Goal: Communication & Community: Answer question/provide support

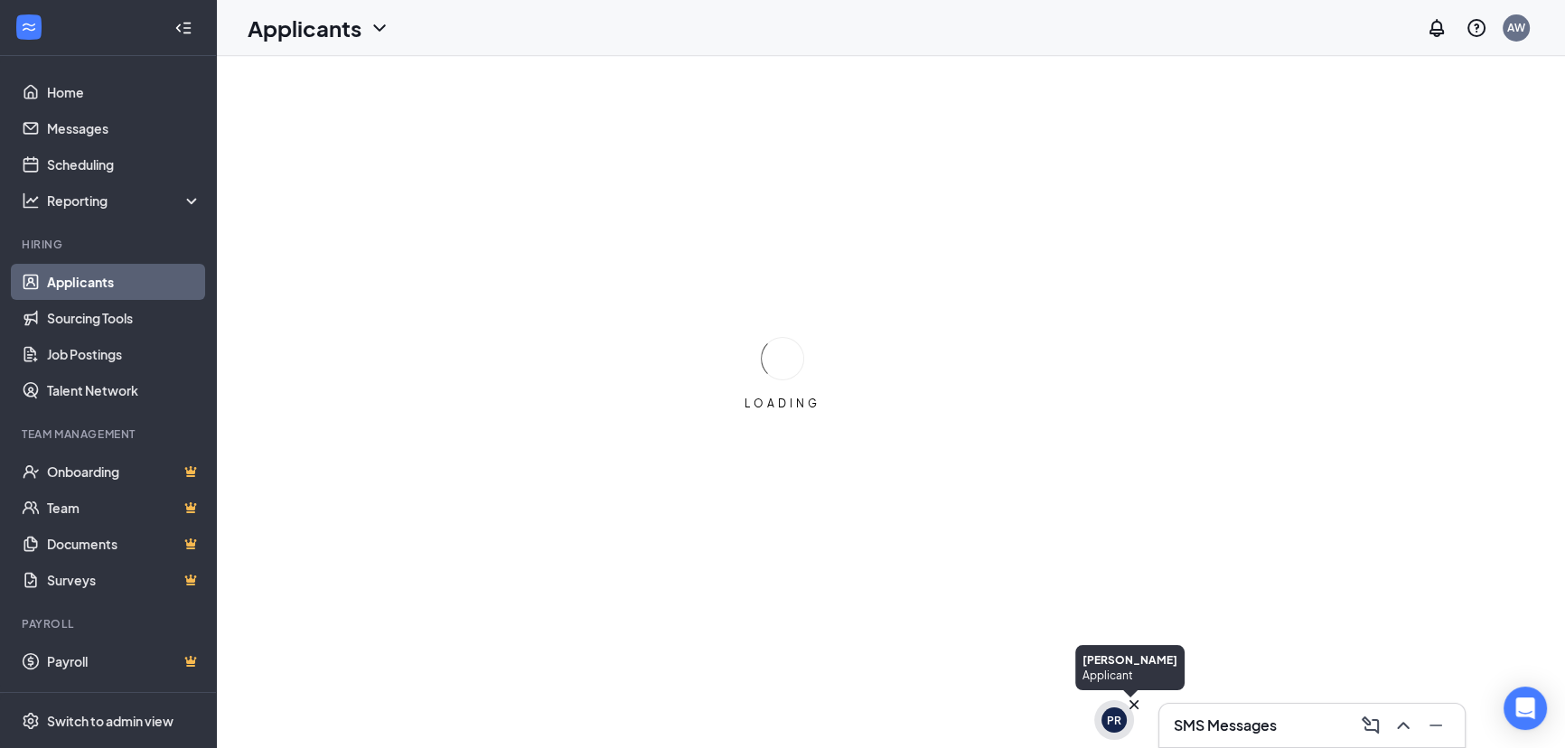
click at [1241, 738] on div "SMS Messages" at bounding box center [1312, 725] width 277 height 29
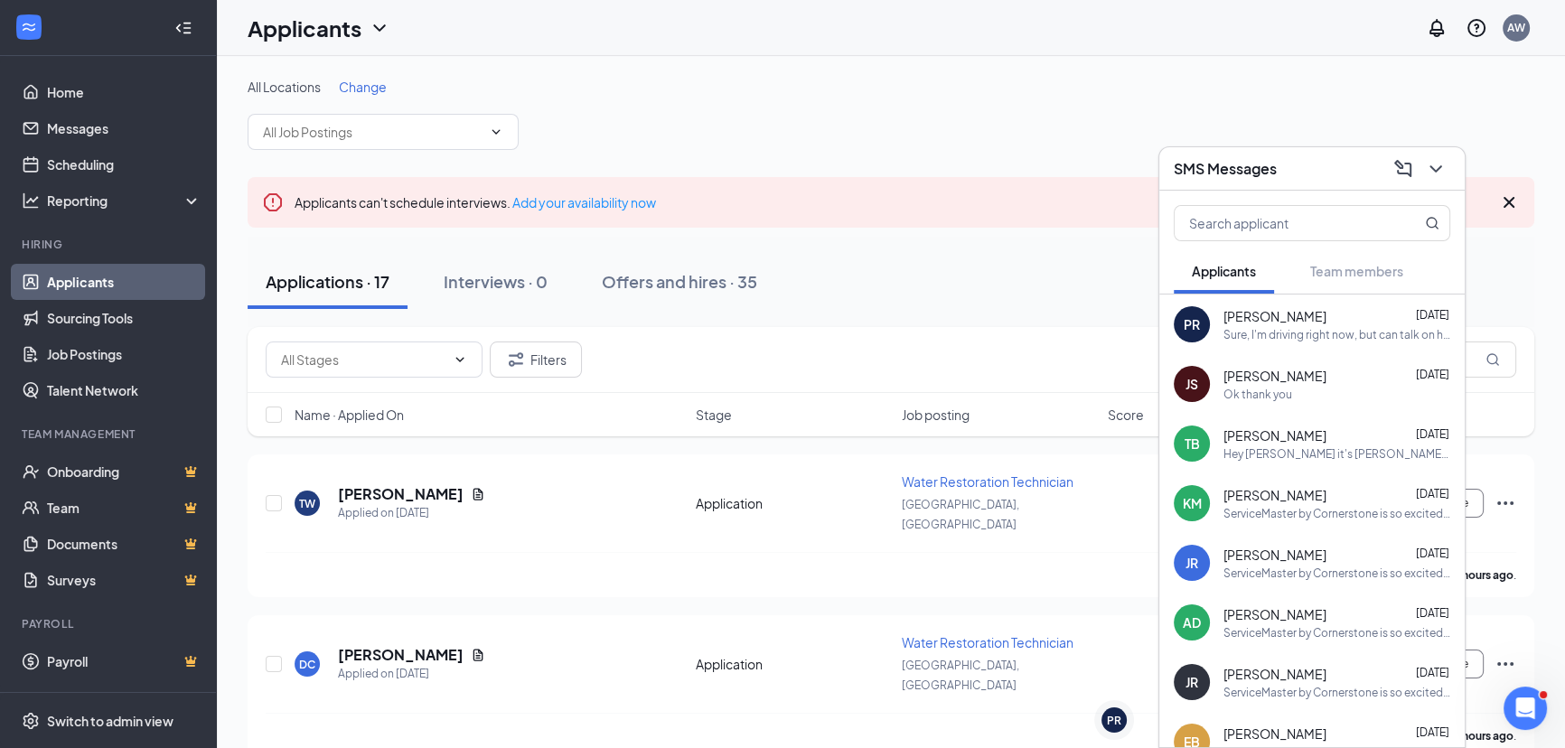
click at [1268, 448] on div "Hey [PERSON_NAME] it's [PERSON_NAME] with ServiceMaster. I still have your resu…" at bounding box center [1337, 454] width 227 height 15
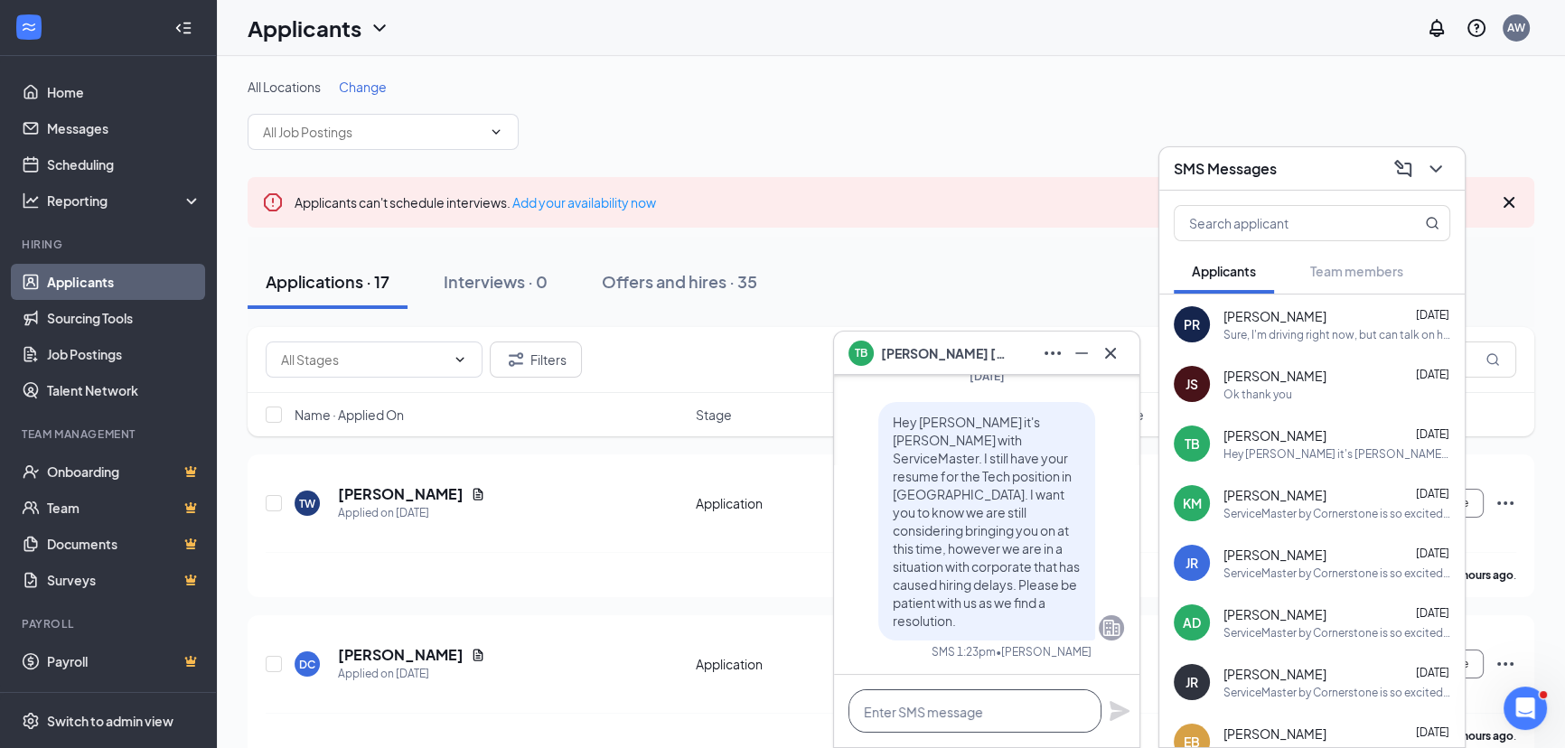
click at [957, 714] on textarea at bounding box center [975, 711] width 253 height 43
type textarea "h"
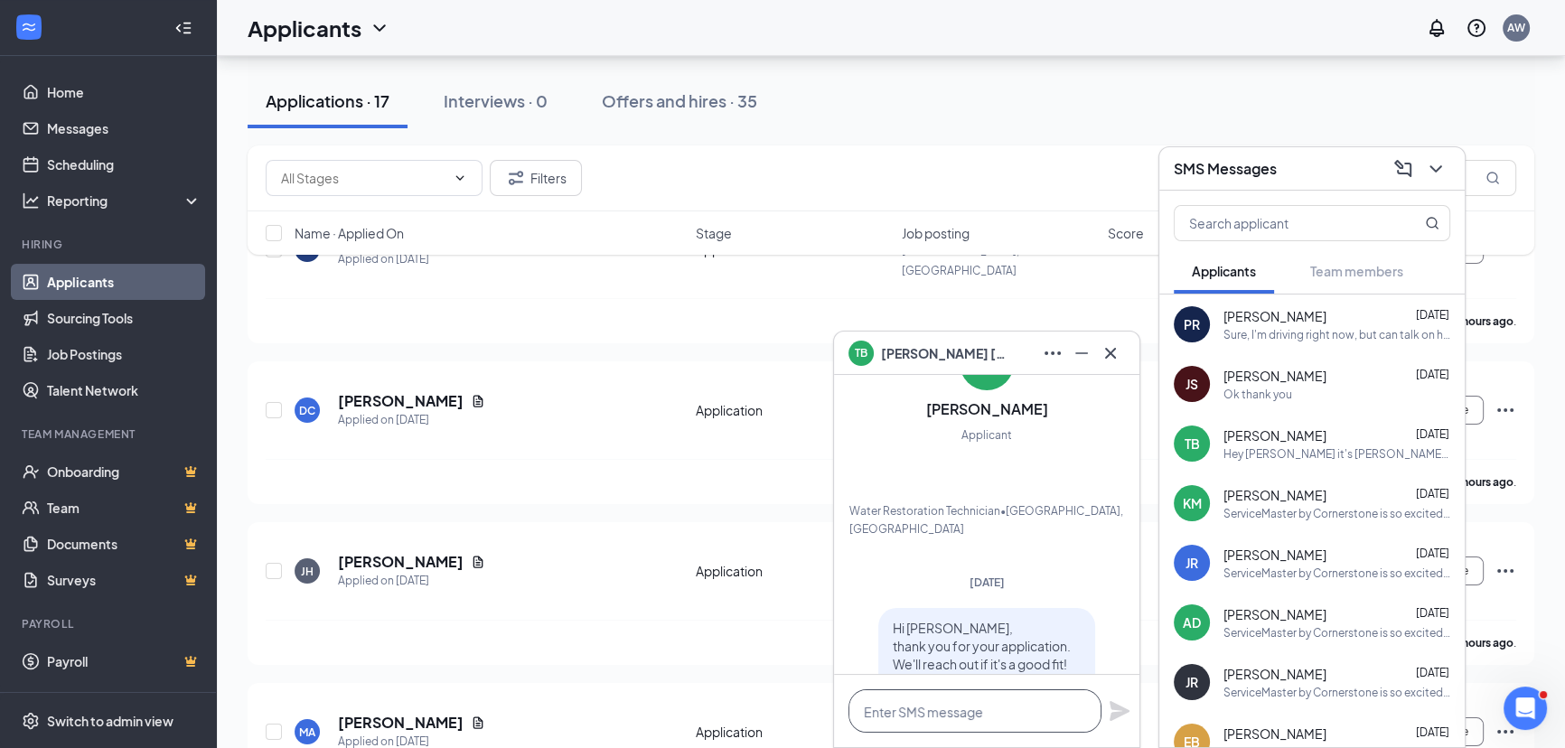
scroll to position [40, 0]
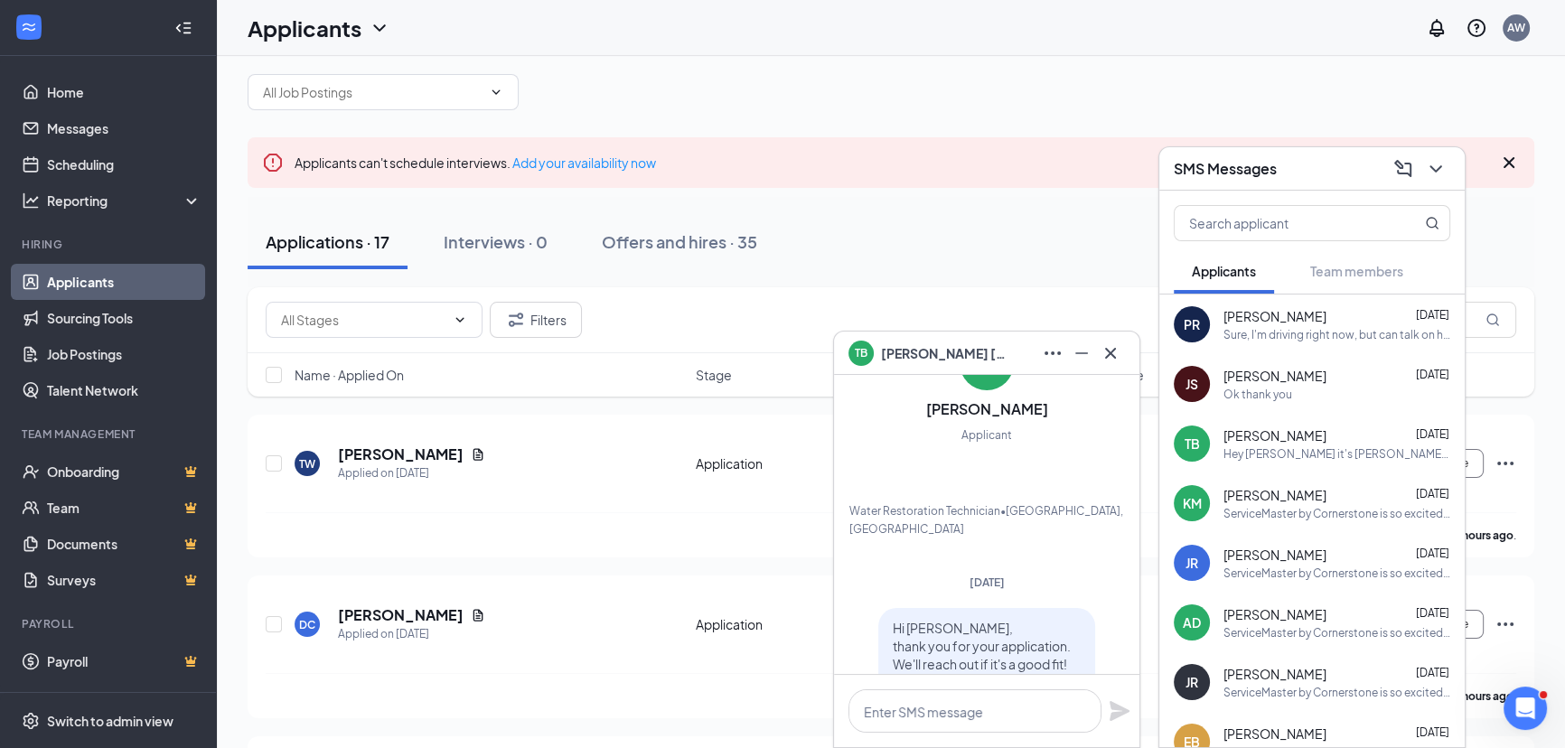
click at [1284, 433] on span "[PERSON_NAME]" at bounding box center [1275, 436] width 103 height 18
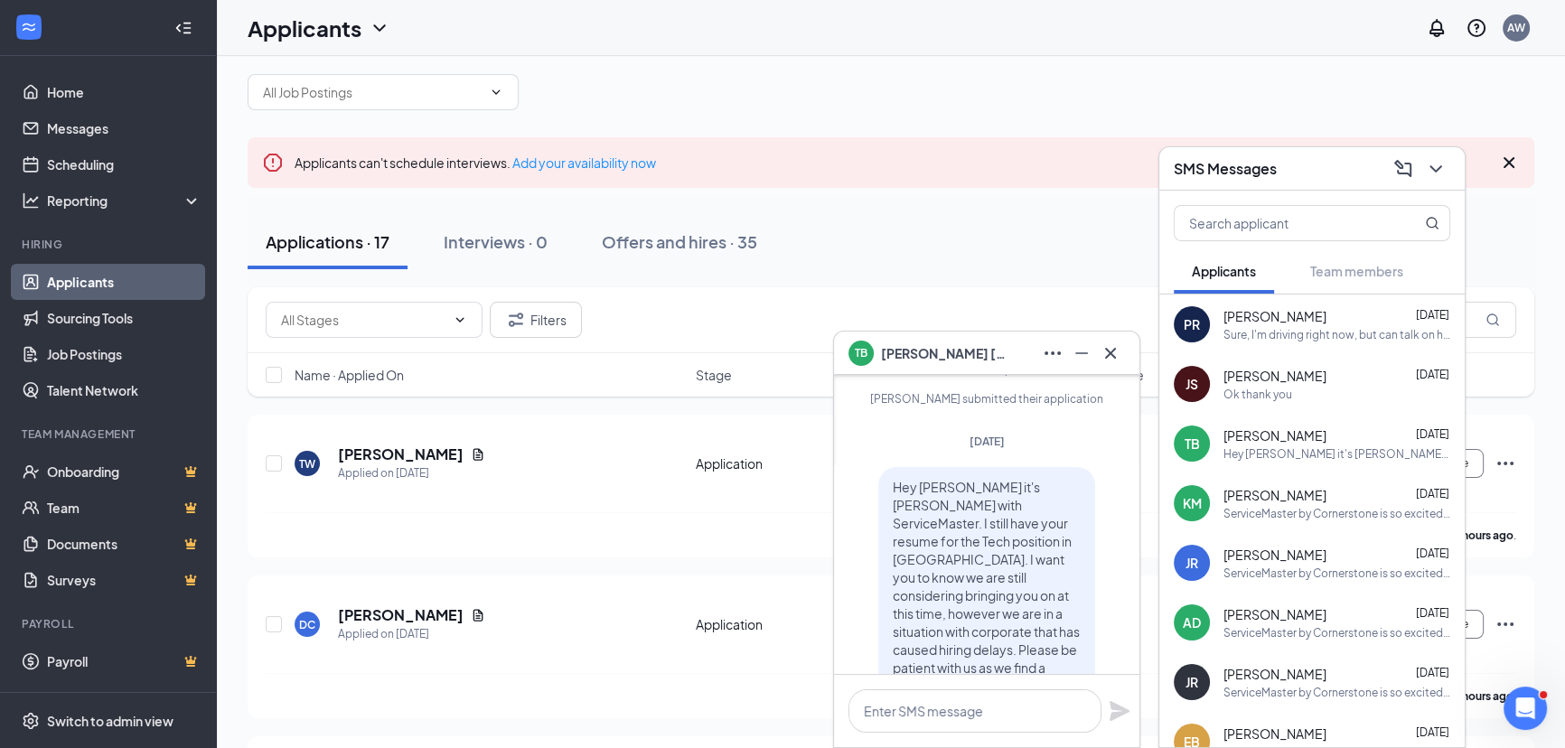
scroll to position [0, 0]
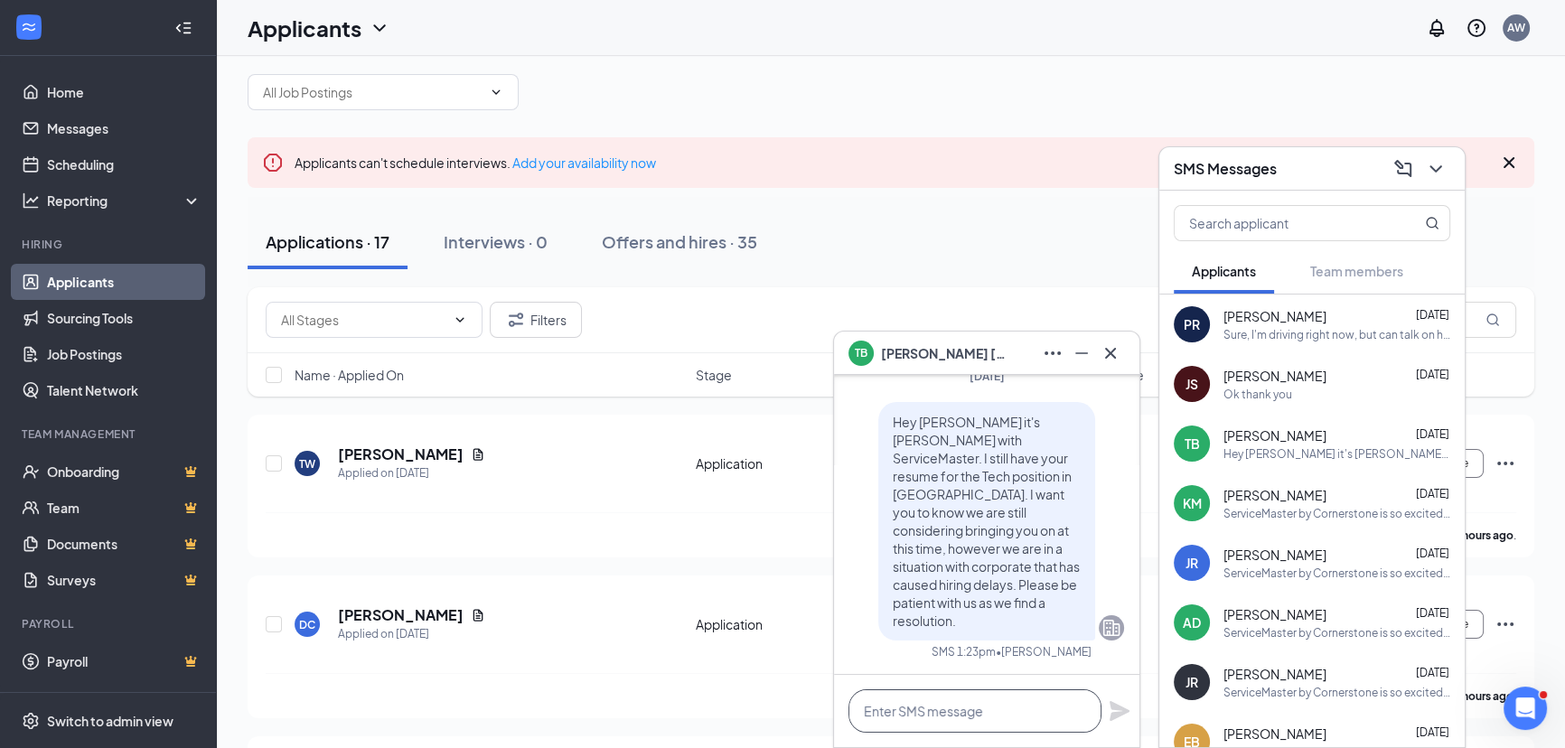
click at [953, 700] on textarea at bounding box center [975, 711] width 253 height 43
type textarea "h"
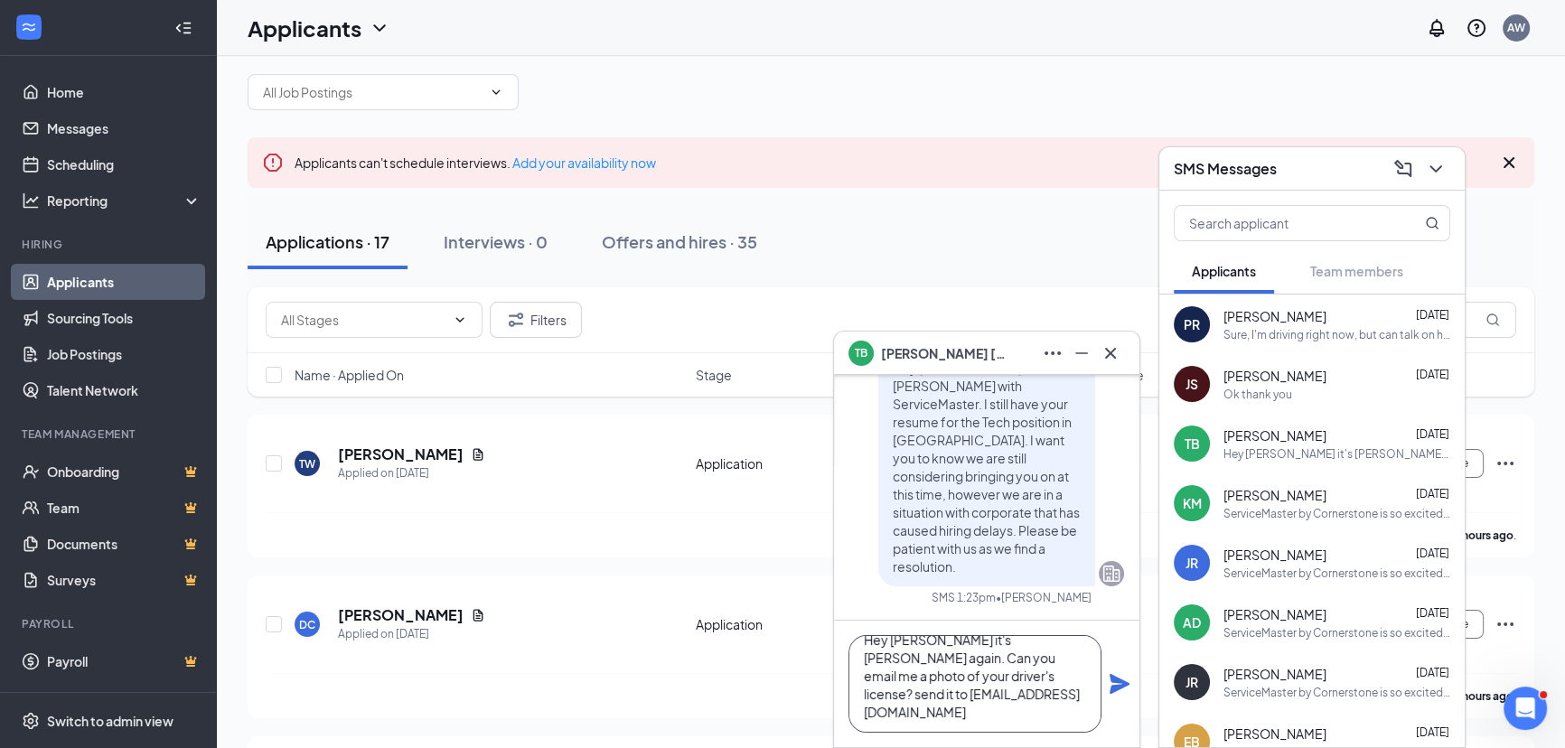
scroll to position [1, 0]
type textarea "Hey [PERSON_NAME] it's [PERSON_NAME] again. Can you email me a photo of your dr…"
click at [1109, 673] on button at bounding box center [1120, 684] width 22 height 22
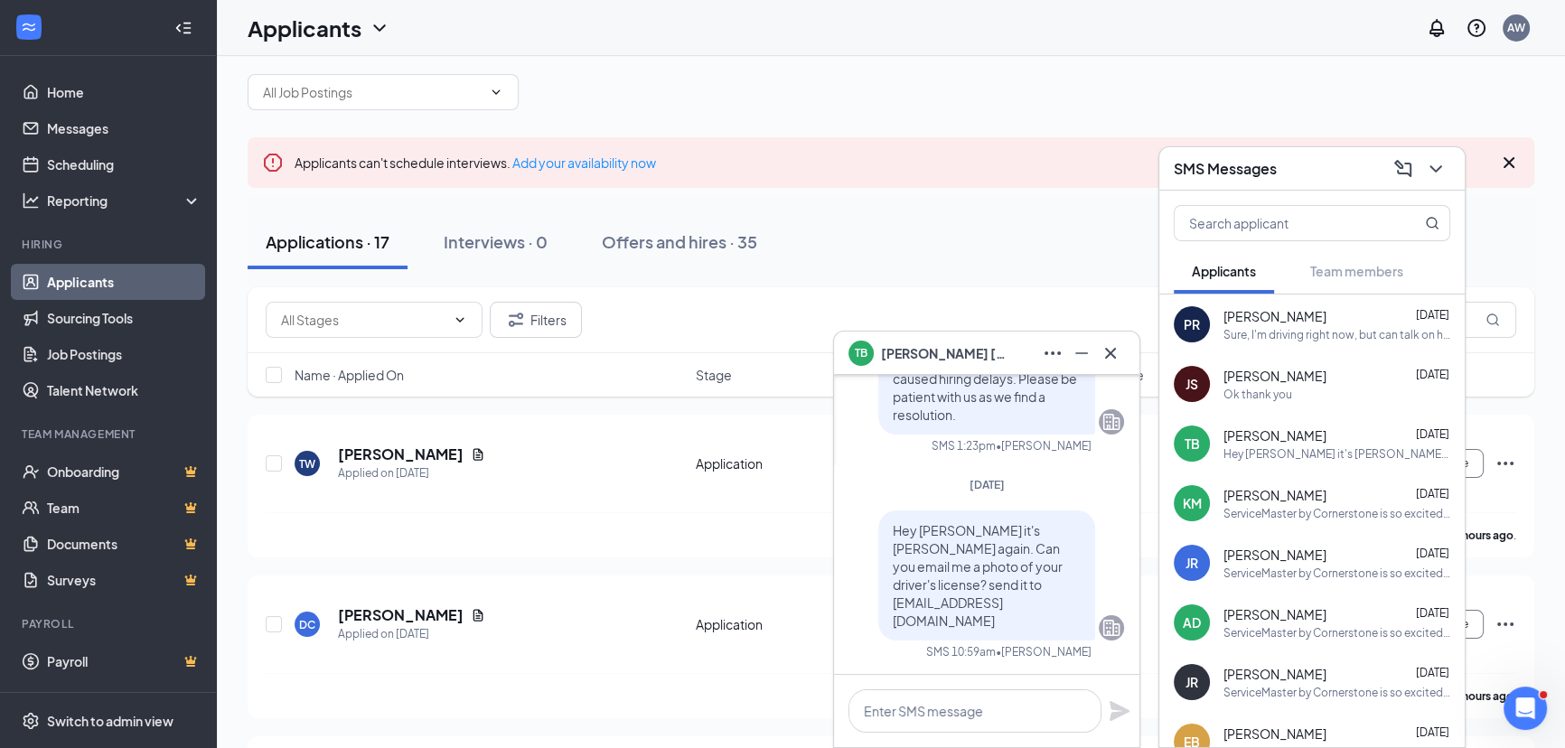
scroll to position [0, 0]
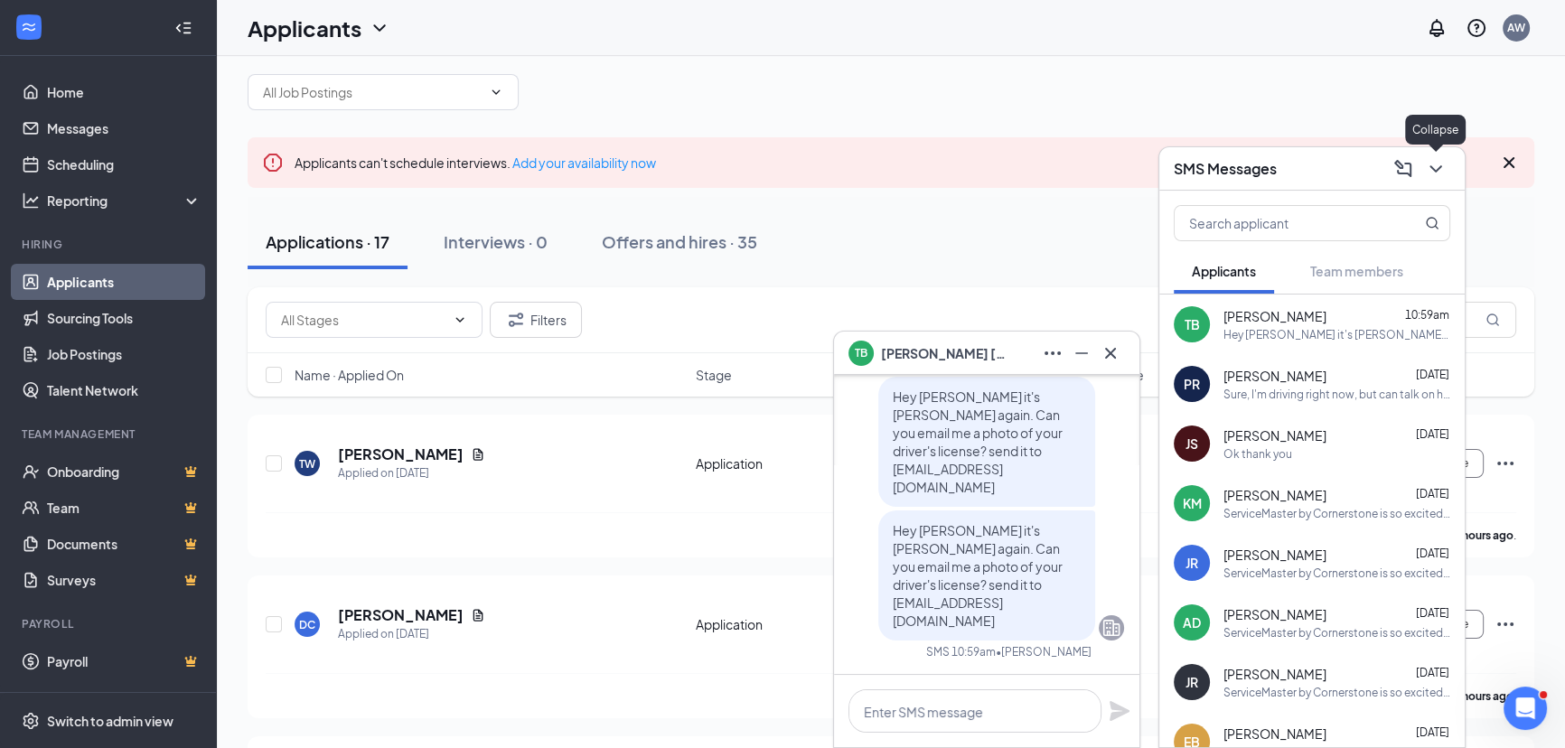
click at [1427, 172] on icon "ChevronDown" at bounding box center [1436, 169] width 22 height 22
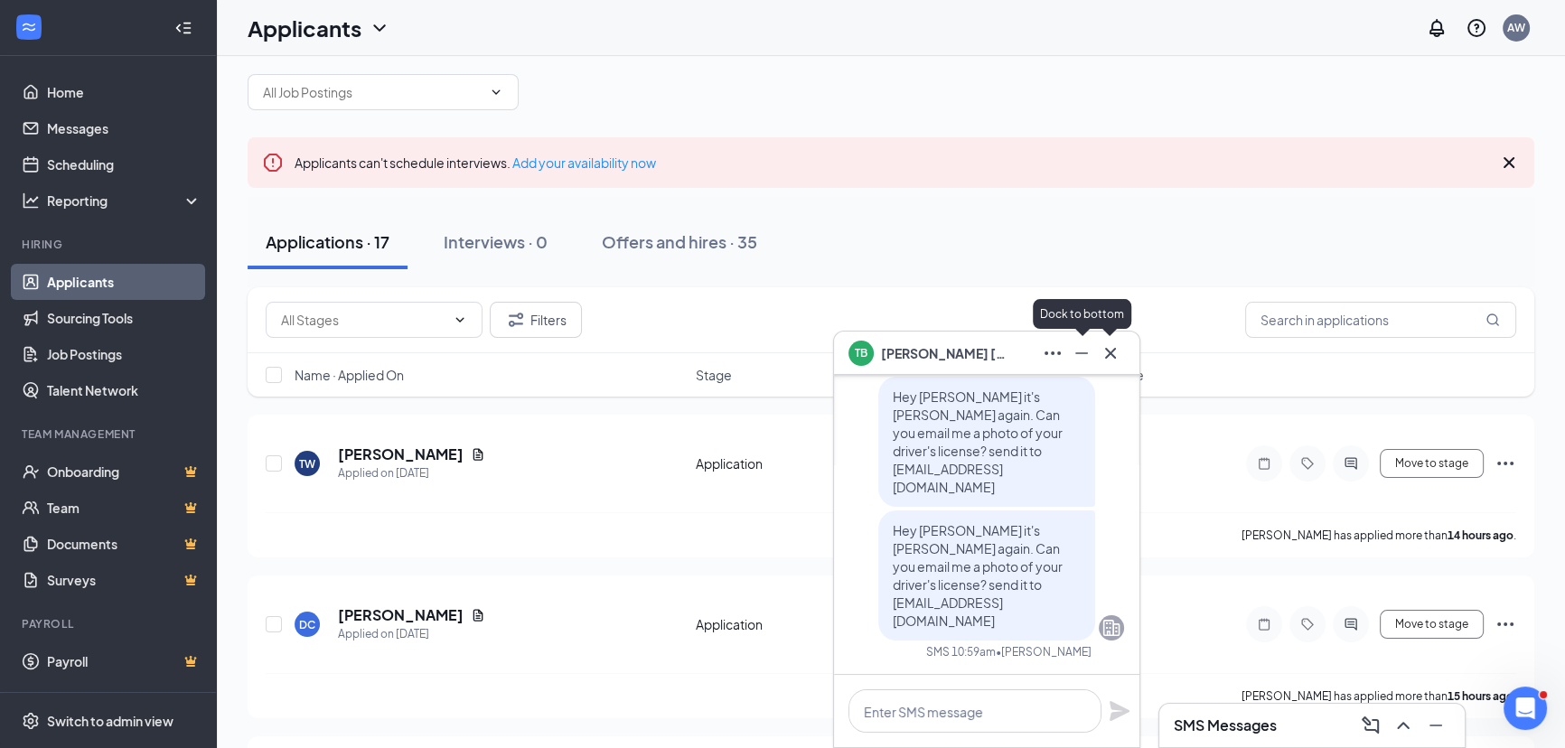
click at [1082, 355] on icon "Minimize" at bounding box center [1082, 354] width 22 height 22
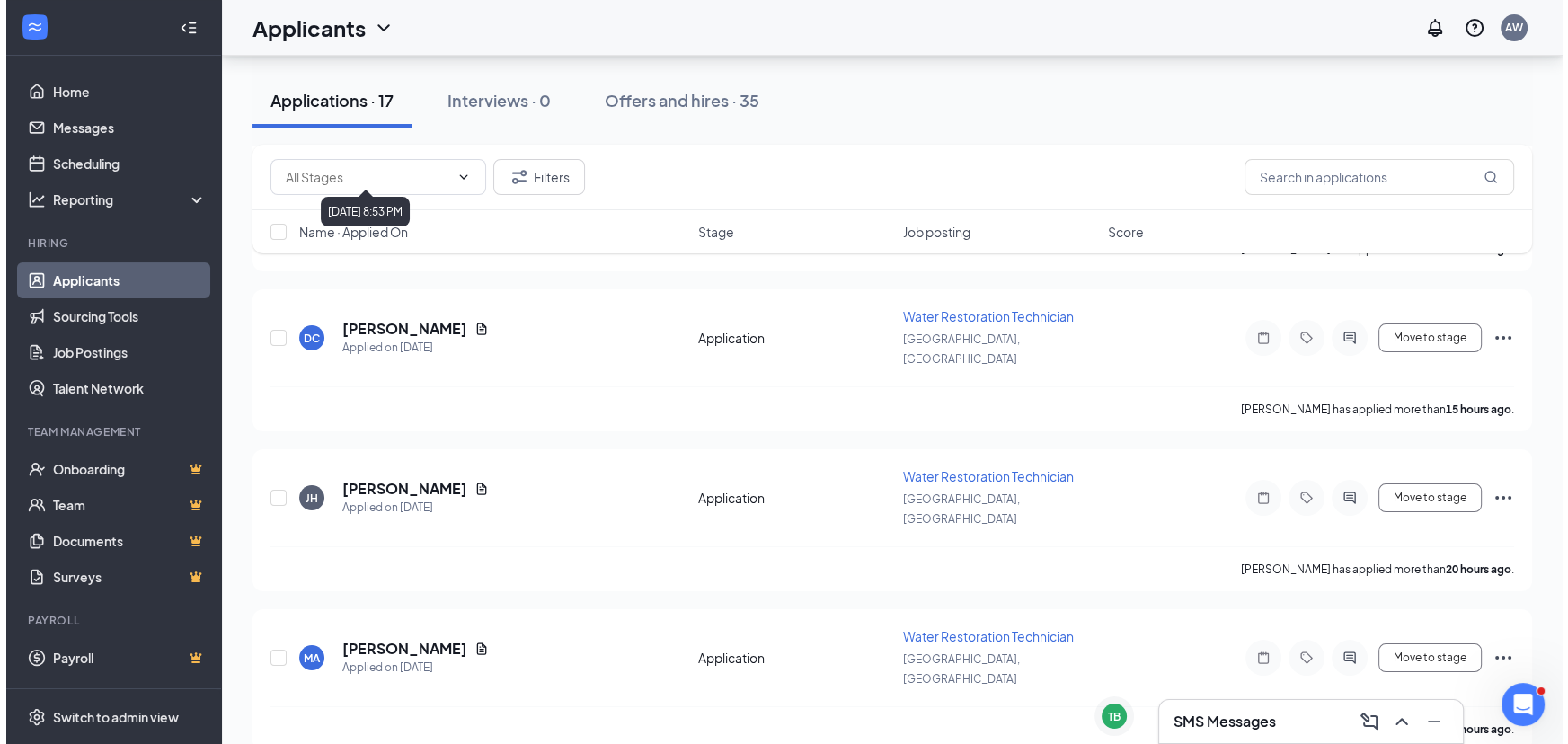
scroll to position [572, 0]
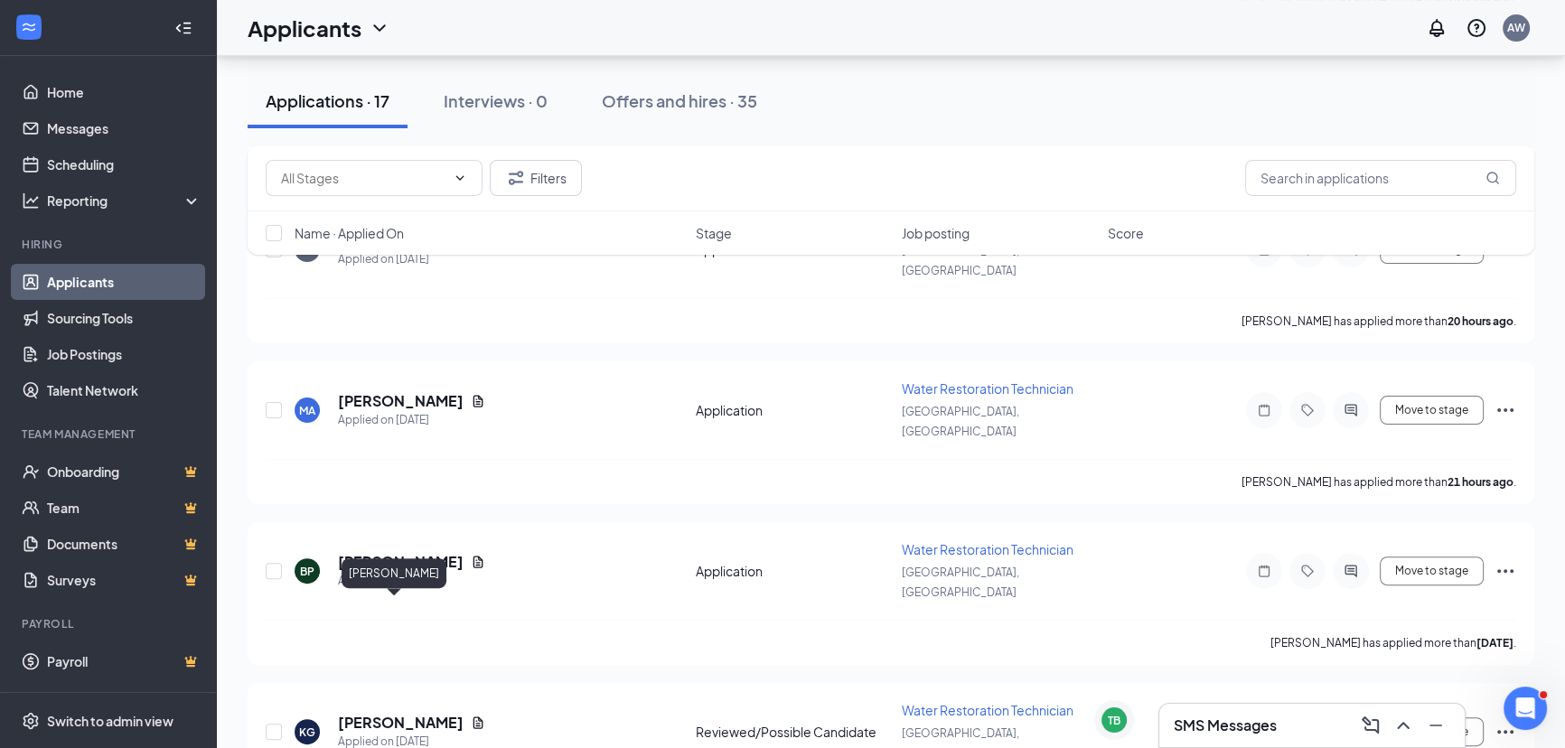
click at [409, 713] on h5 "[PERSON_NAME]" at bounding box center [401, 723] width 126 height 20
